Goal: Information Seeking & Learning: Find specific page/section

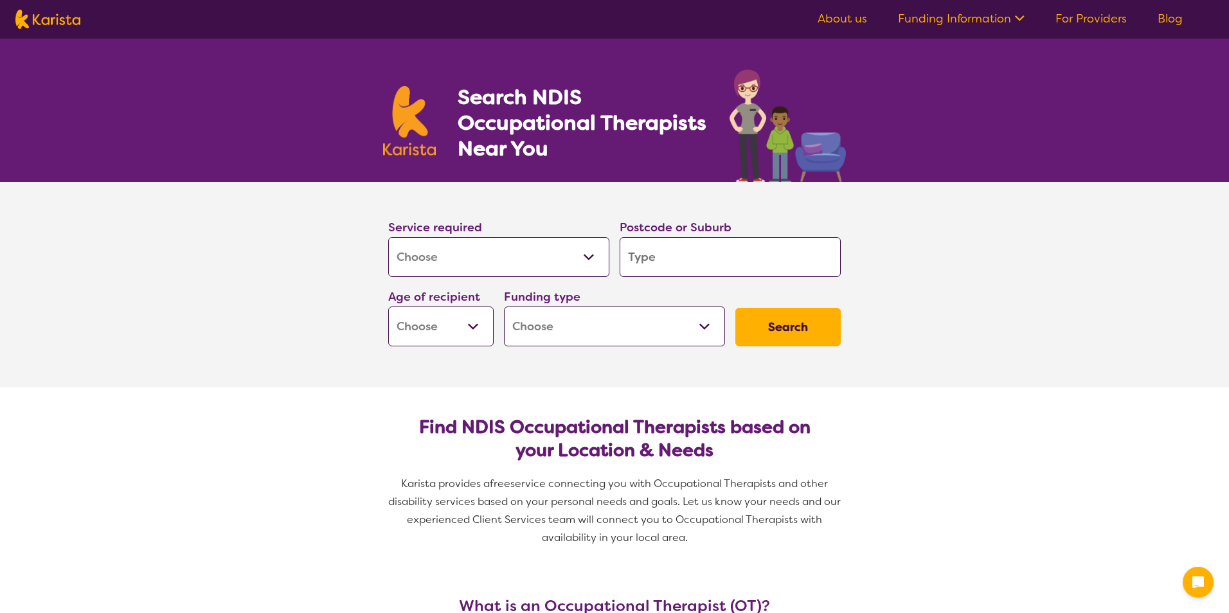
select select "[MEDICAL_DATA]"
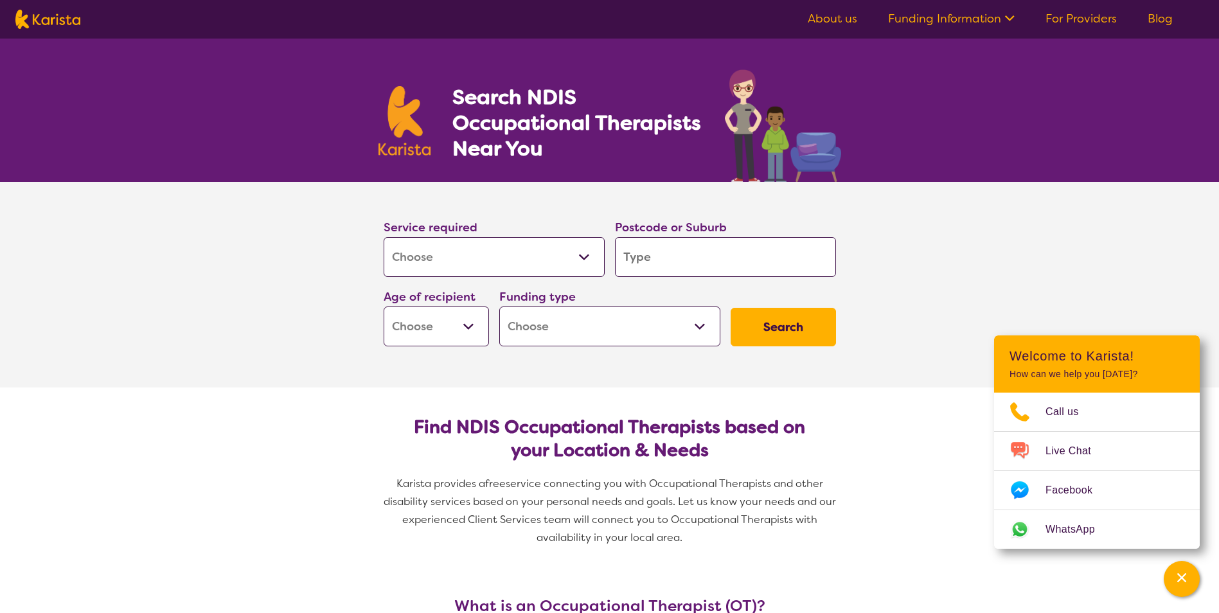
click at [667, 263] on input "search" at bounding box center [725, 257] width 221 height 40
type input "6"
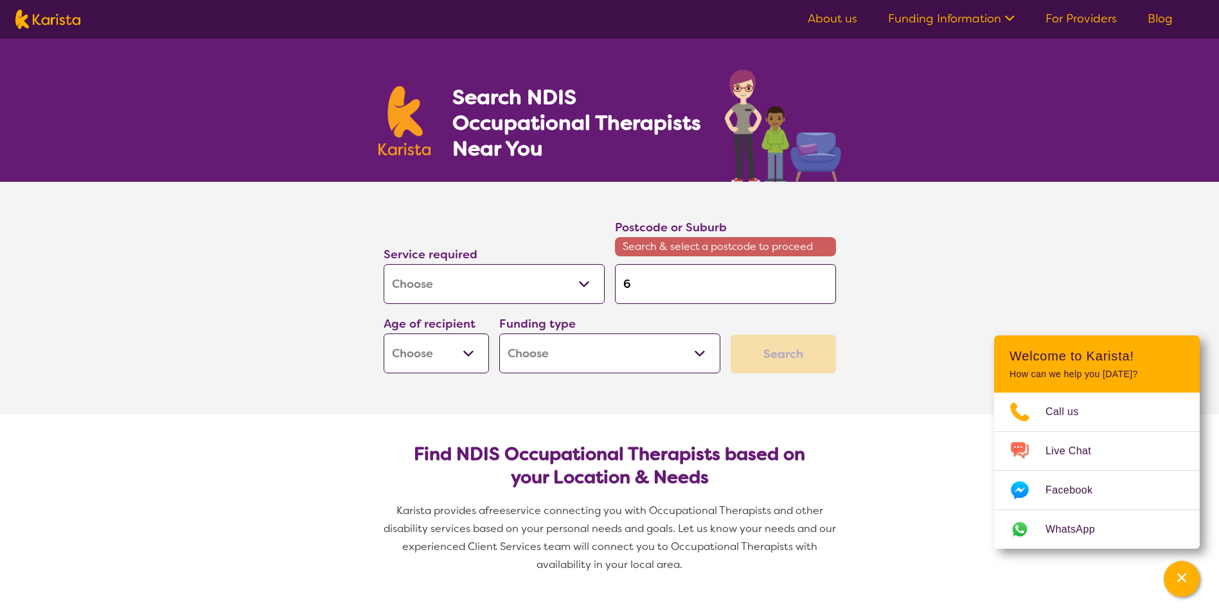
type input "60"
type input "605"
type input "6057"
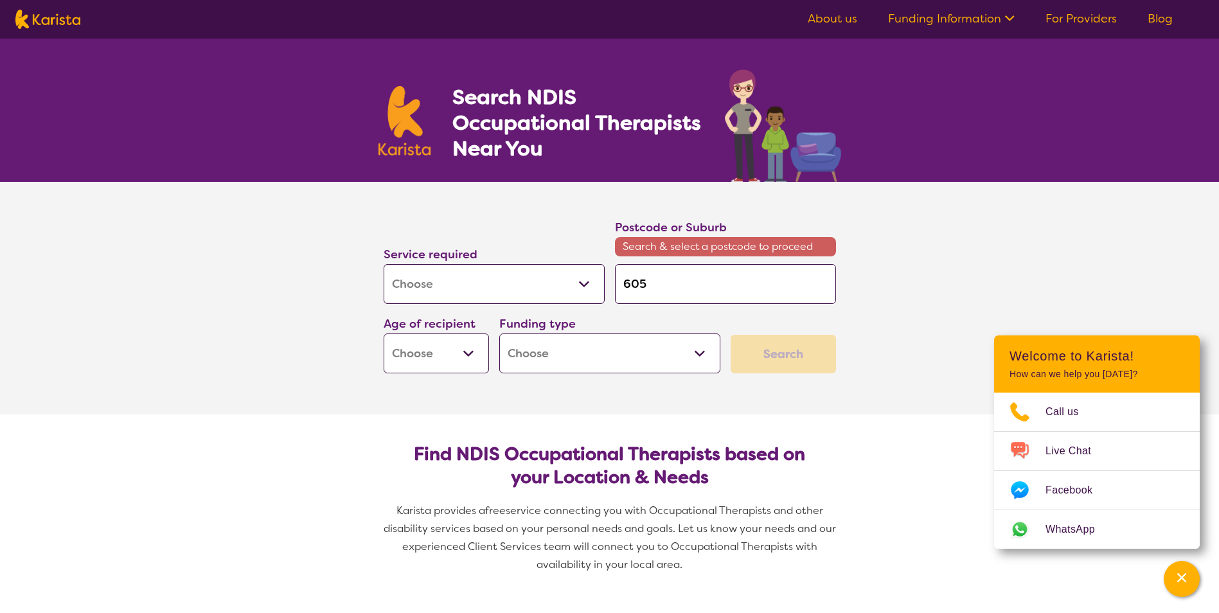
type input "6057"
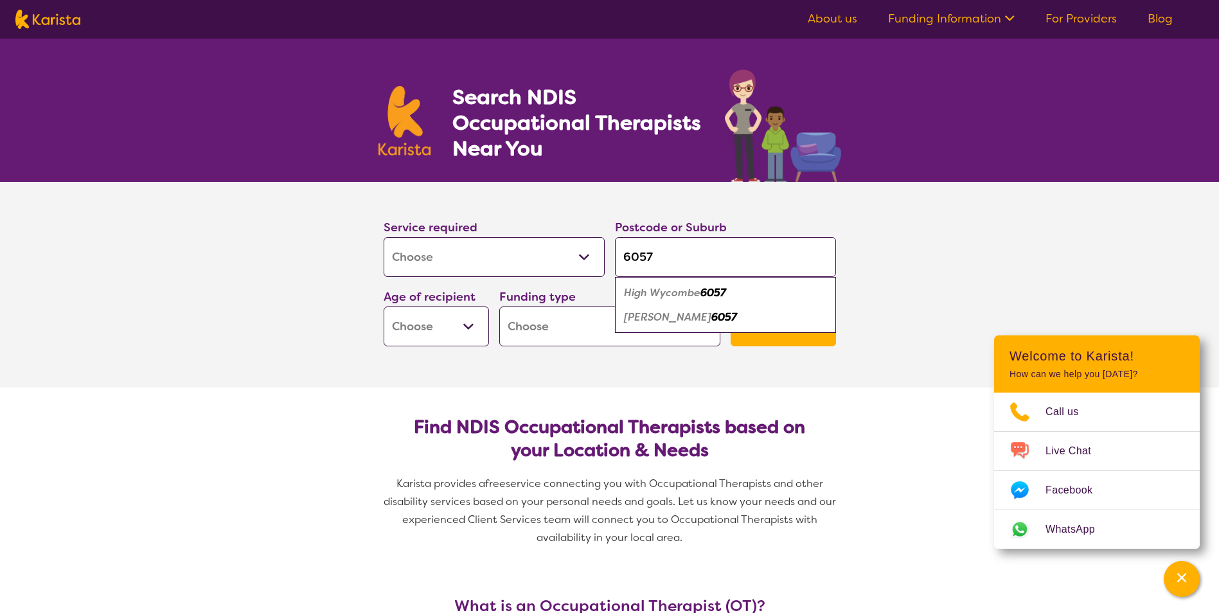
type input "6057"
click at [644, 294] on em "High Wycombe" at bounding box center [662, 292] width 76 height 13
click at [454, 332] on select "Early Childhood - 0 to 9 Child - 10 to 11 Adolescent - 12 to 17 Adult - 18 to 6…" at bounding box center [436, 327] width 105 height 40
select select "EC"
click at [384, 307] on select "Early Childhood - 0 to 9 Child - 10 to 11 Adolescent - 12 to 17 Adult - 18 to 6…" at bounding box center [436, 327] width 105 height 40
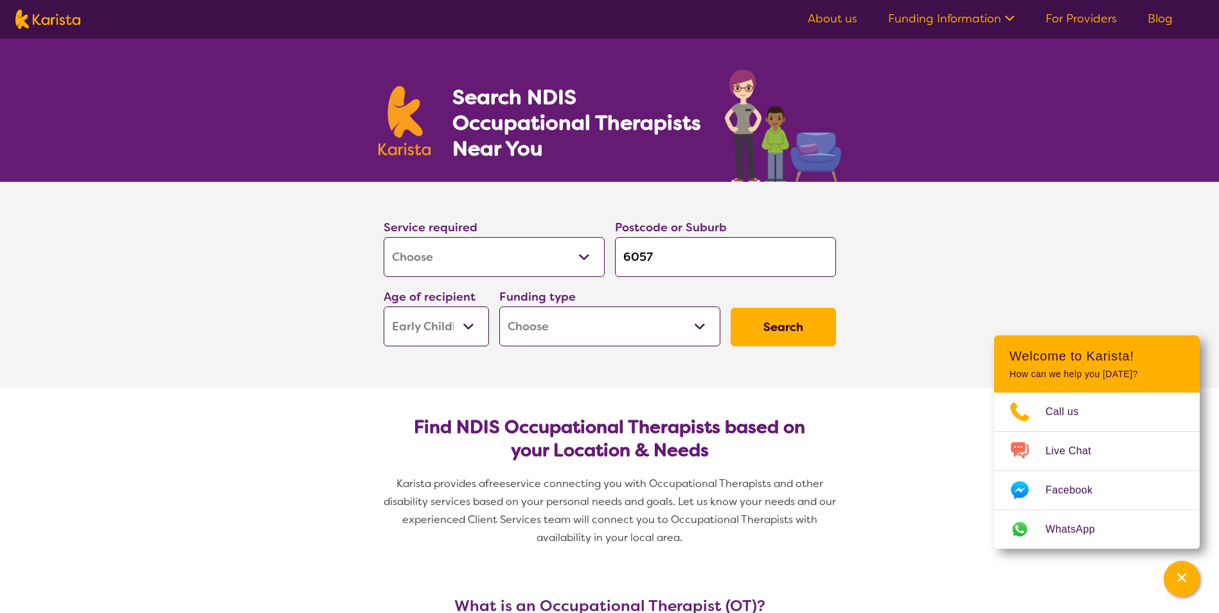
select select "EC"
click at [602, 326] on select "Home Care Package (HCP) National Disability Insurance Scheme (NDIS) I don't know" at bounding box center [609, 327] width 221 height 40
click at [780, 312] on button "Search" at bounding box center [783, 327] width 105 height 39
click at [539, 324] on select "Home Care Package (HCP) National Disability Insurance Scheme (NDIS) I don't know" at bounding box center [609, 327] width 221 height 40
